Goal: Task Accomplishment & Management: Manage account settings

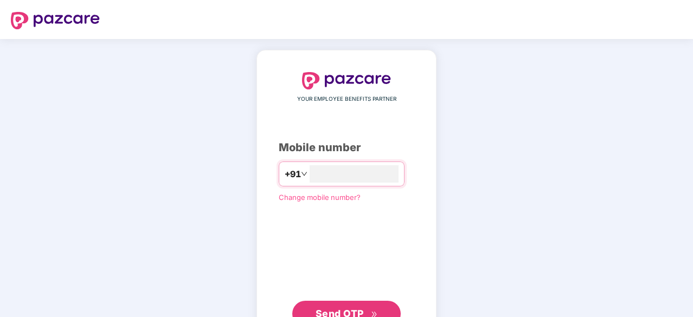
scroll to position [41, 0]
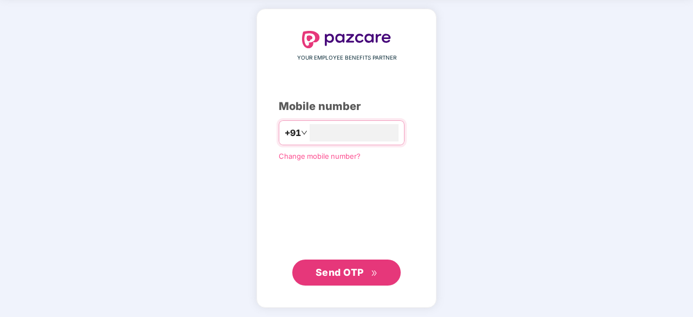
type input "**********"
click at [339, 271] on span "Send OTP" at bounding box center [340, 271] width 48 height 11
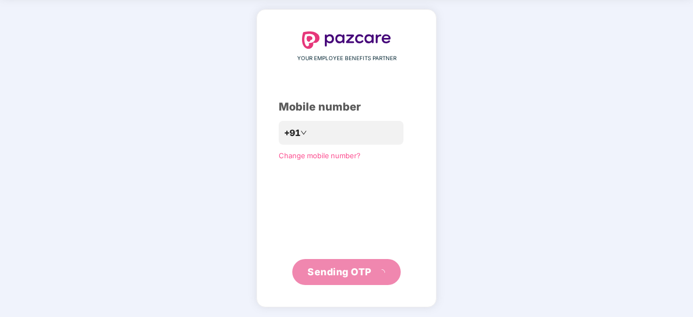
scroll to position [36, 0]
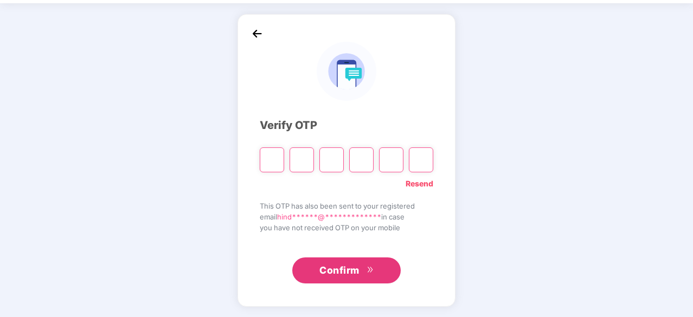
type input "*"
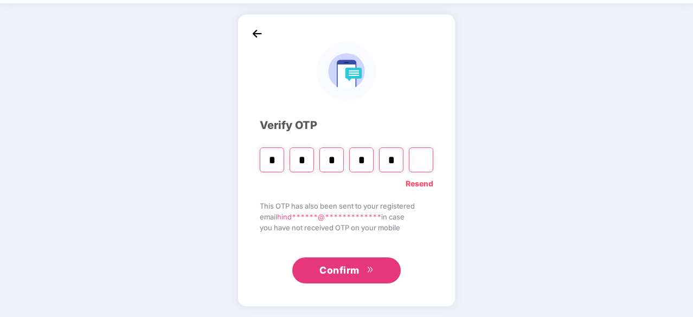
type input "*"
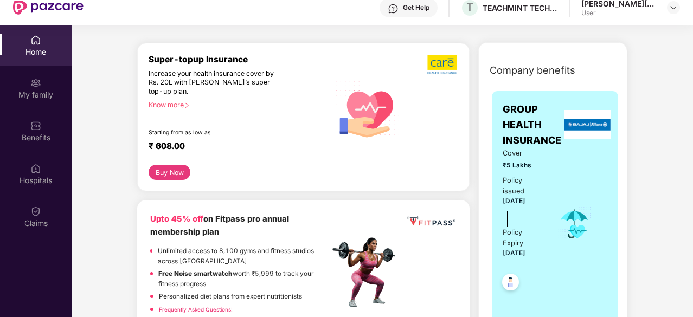
scroll to position [0, 0]
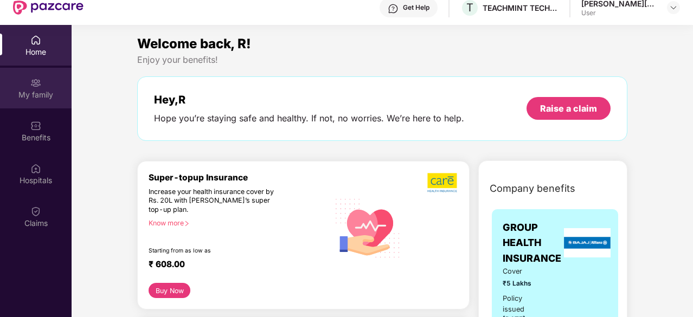
click at [32, 96] on div "My family" at bounding box center [36, 95] width 72 height 11
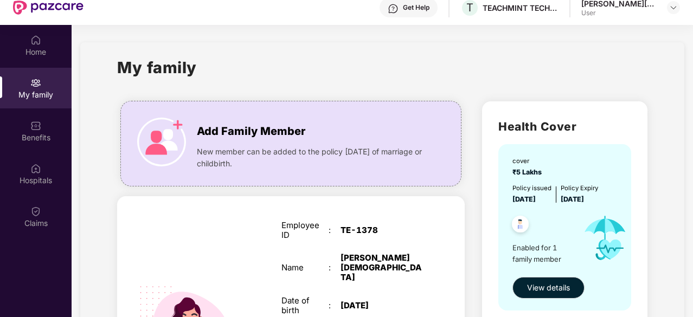
click at [23, 95] on div "My family" at bounding box center [36, 95] width 72 height 11
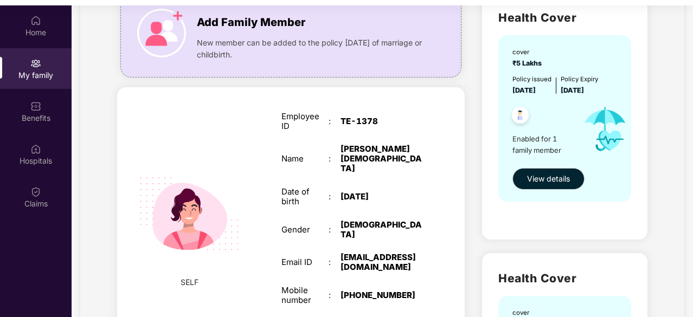
scroll to position [89, 0]
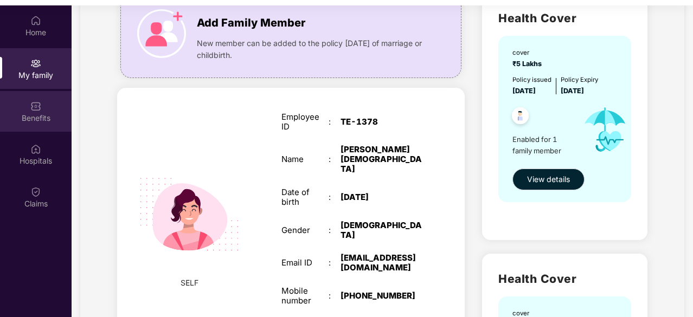
click at [33, 106] on img at bounding box center [35, 106] width 11 height 11
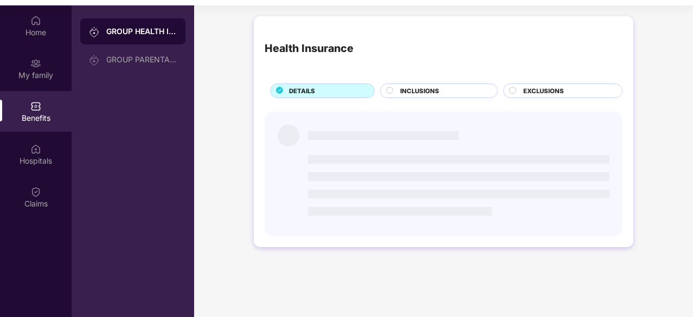
scroll to position [0, 0]
